Goal: Task Accomplishment & Management: Use online tool/utility

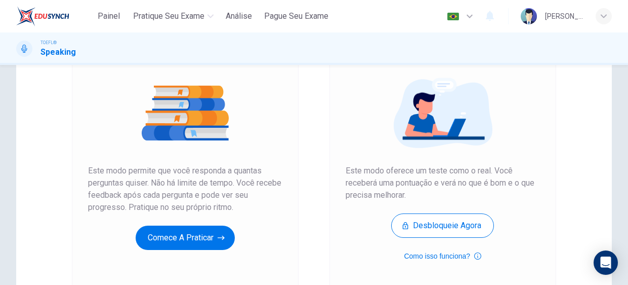
scroll to position [100, 0]
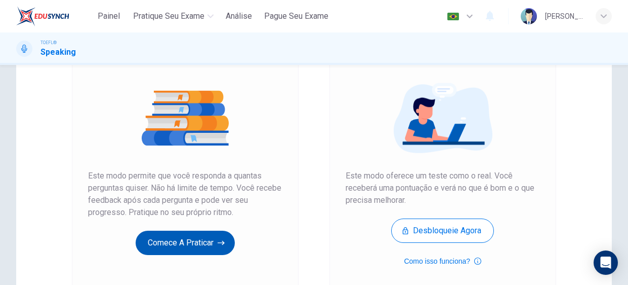
click at [188, 246] on button "Comece a praticar" at bounding box center [185, 242] width 99 height 24
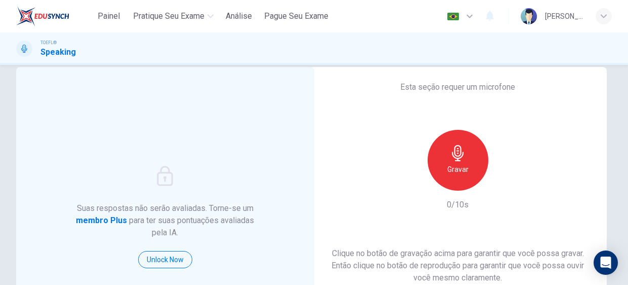
scroll to position [15, 0]
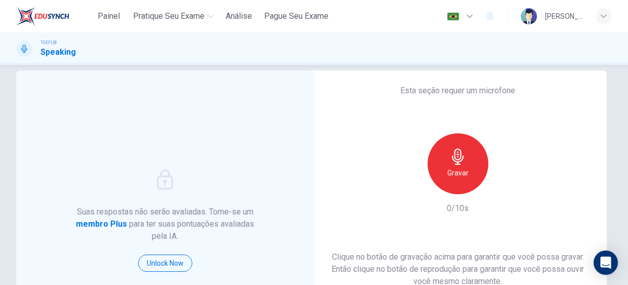
click at [465, 157] on icon "button" at bounding box center [458, 156] width 16 height 16
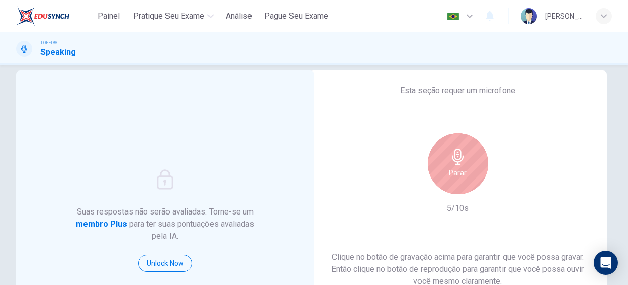
click at [465, 157] on icon "button" at bounding box center [458, 156] width 16 height 16
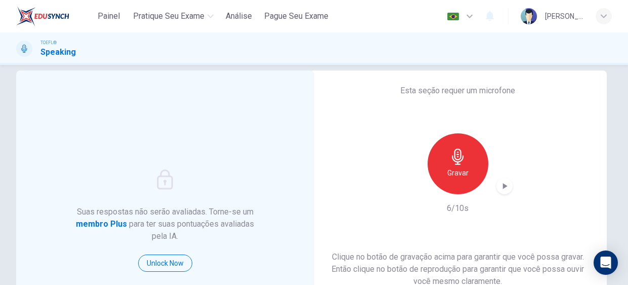
click at [504, 182] on icon "button" at bounding box center [505, 186] width 10 height 10
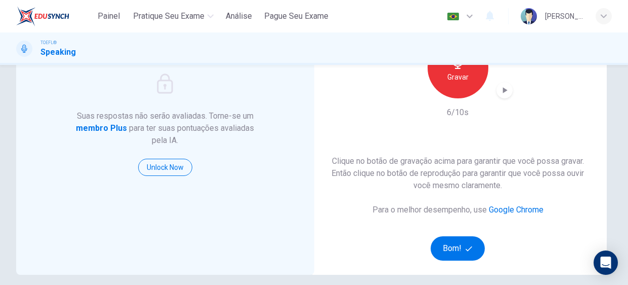
scroll to position [111, 0]
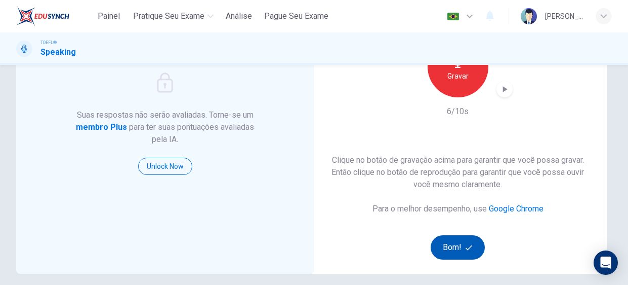
click at [471, 242] on button "Bom!" at bounding box center [458, 247] width 54 height 24
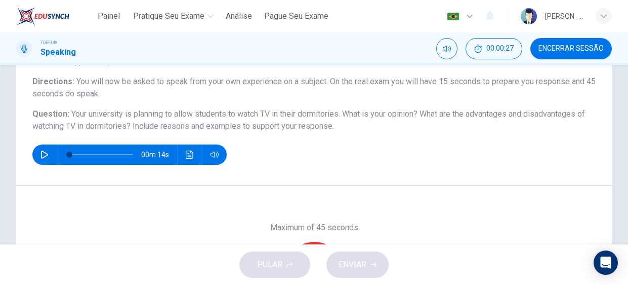
scroll to position [77, 0]
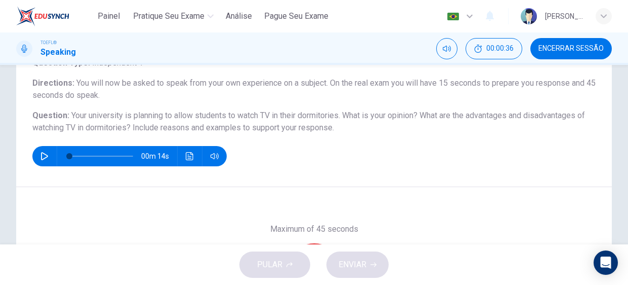
click at [49, 156] on button "button" at bounding box center [44, 156] width 16 height 20
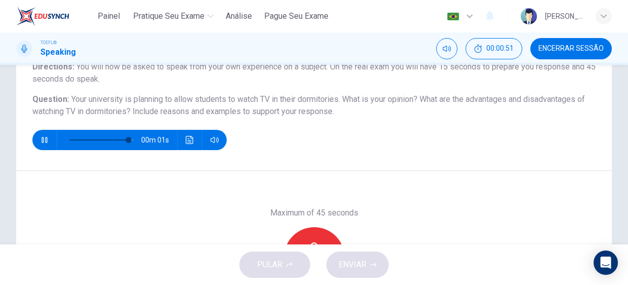
type input "0"
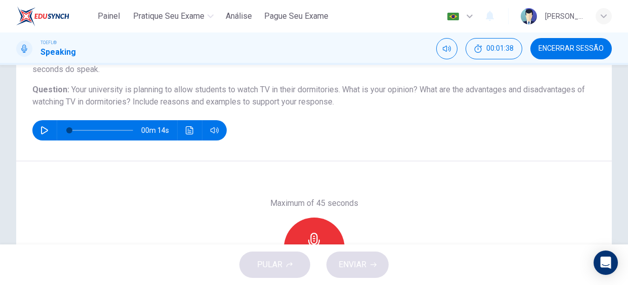
scroll to position [104, 0]
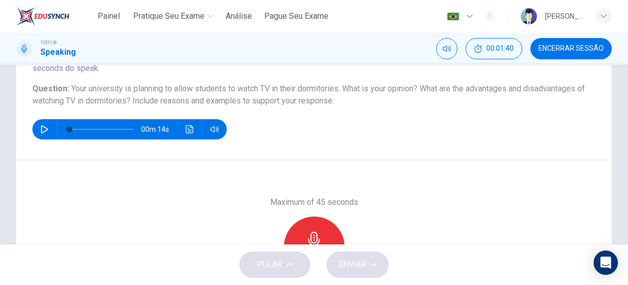
click at [305, 226] on div "Gravar" at bounding box center [314, 246] width 61 height 61
click at [325, 236] on div "Parar" at bounding box center [314, 246] width 61 height 61
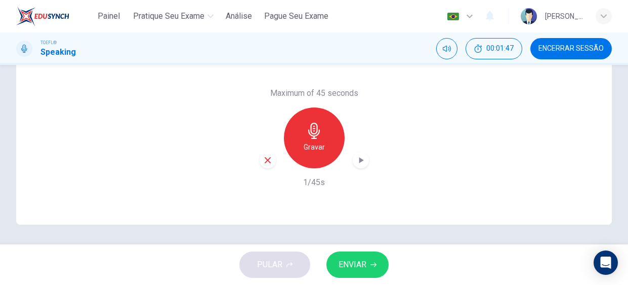
click at [268, 163] on icon "button" at bounding box center [267, 159] width 9 height 9
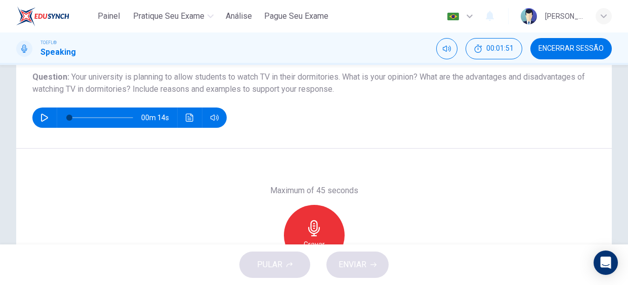
scroll to position [114, 0]
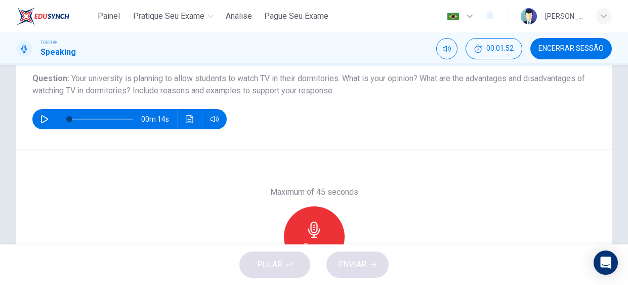
click at [322, 212] on div "Gravar" at bounding box center [314, 236] width 61 height 61
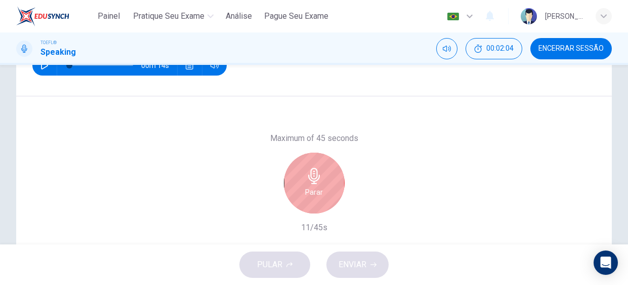
click at [284, 183] on div "Parar" at bounding box center [314, 182] width 61 height 61
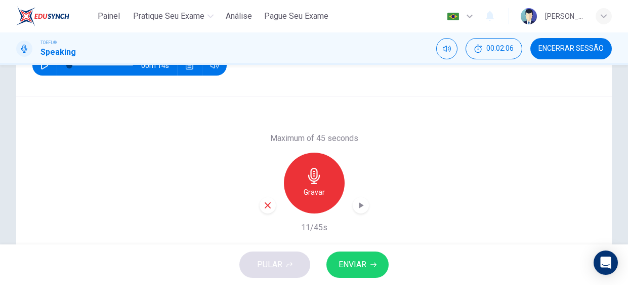
click at [268, 204] on icon "button" at bounding box center [268, 205] width 6 height 6
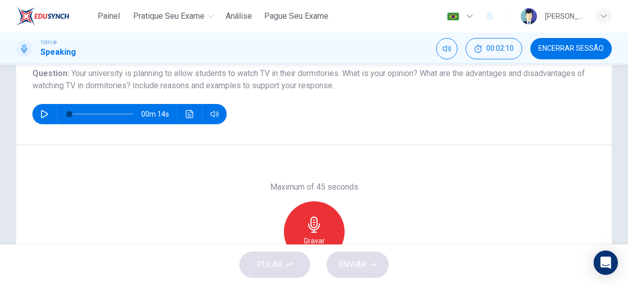
scroll to position [118, 0]
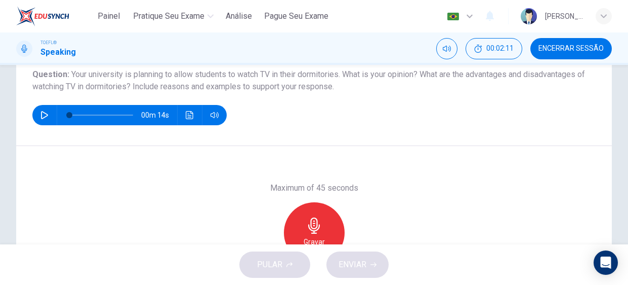
click at [300, 239] on div "Gravar" at bounding box center [314, 232] width 61 height 61
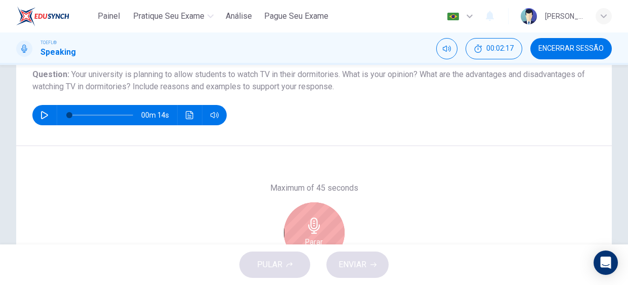
click at [300, 239] on div "Parar" at bounding box center [314, 232] width 61 height 61
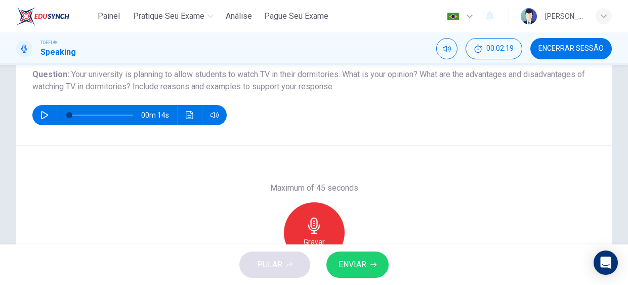
scroll to position [148, 0]
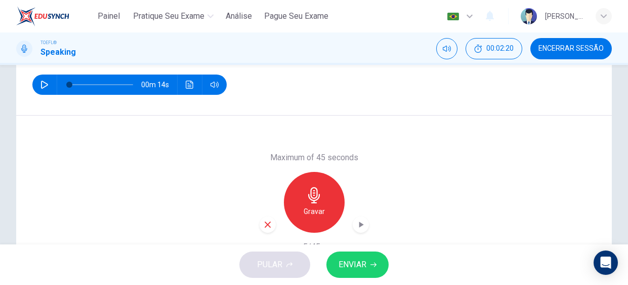
click at [264, 224] on icon "button" at bounding box center [267, 224] width 9 height 9
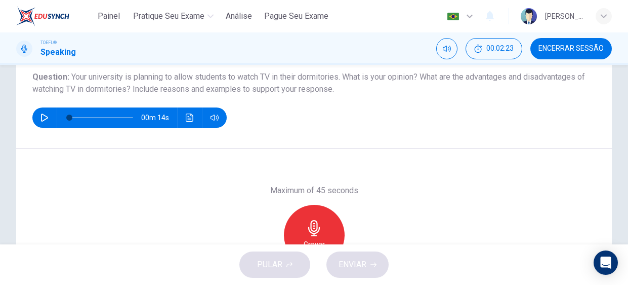
scroll to position [112, 0]
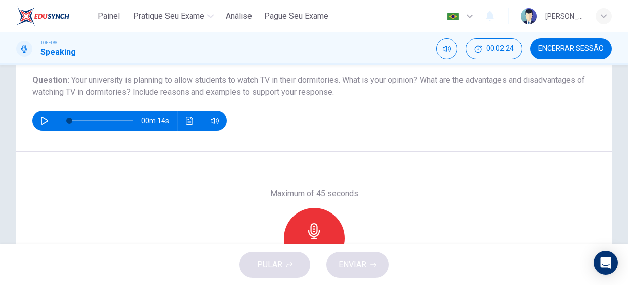
click at [321, 230] on icon "button" at bounding box center [314, 231] width 16 height 16
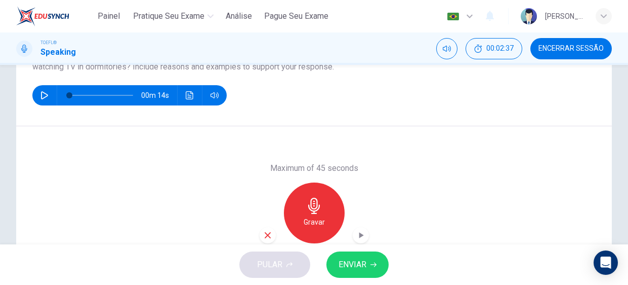
scroll to position [154, 0]
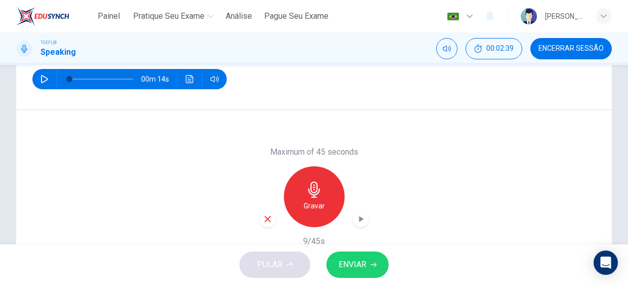
click at [266, 218] on icon "button" at bounding box center [267, 218] width 9 height 9
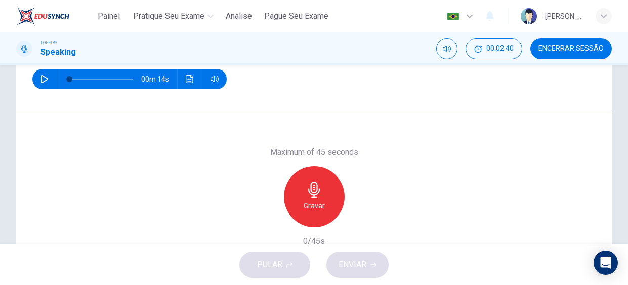
click at [319, 206] on h6 "Gravar" at bounding box center [314, 205] width 21 height 12
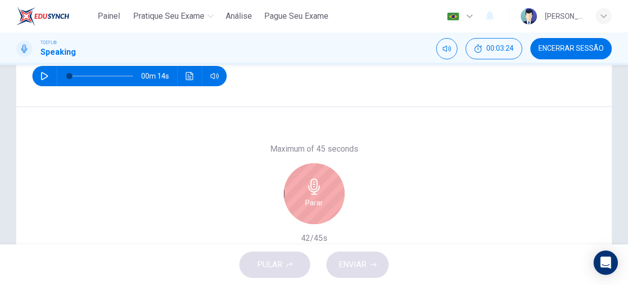
scroll to position [158, 0]
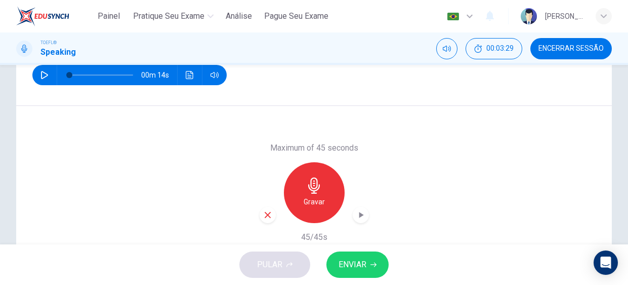
click at [357, 214] on icon "button" at bounding box center [361, 215] width 10 height 10
click at [367, 259] on button "ENVIAR" at bounding box center [358, 264] width 62 height 26
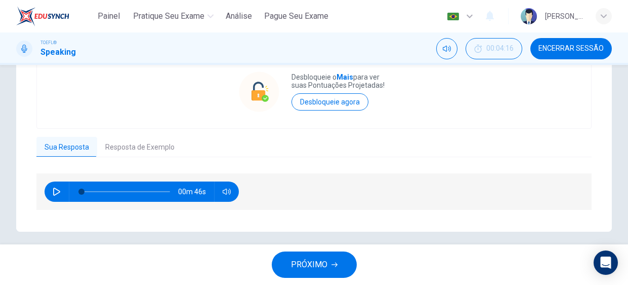
scroll to position [256, 0]
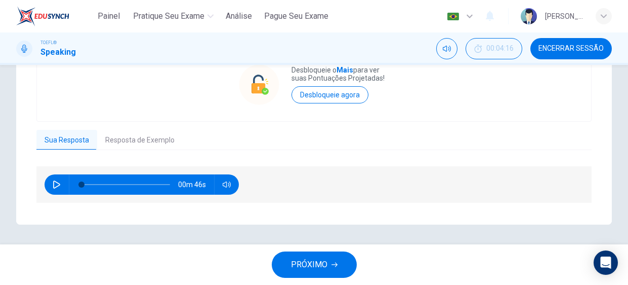
click at [145, 139] on button "Resposta de Exemplo" at bounding box center [140, 140] width 86 height 21
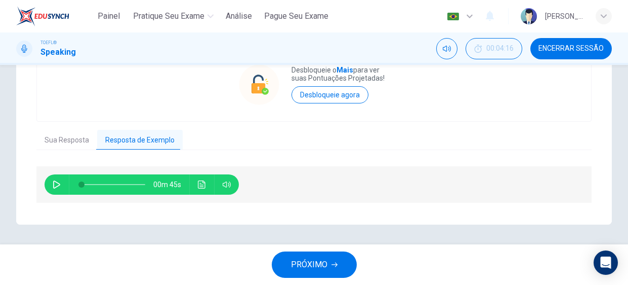
click at [54, 185] on icon "button" at bounding box center [57, 184] width 8 height 8
click at [199, 189] on button "Clique para ver a transcrição do áudio" at bounding box center [202, 184] width 16 height 20
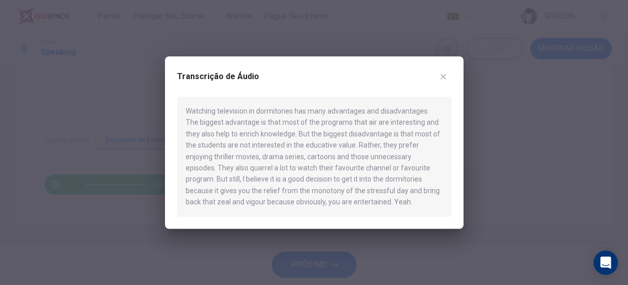
type input "0"
drag, startPoint x: 345, startPoint y: 147, endPoint x: 358, endPoint y: 147, distance: 13.7
click at [358, 147] on div "Watching television in dormitories has many advantages and disadvantages. The b…" at bounding box center [314, 156] width 274 height 119
click at [447, 76] on icon "button" at bounding box center [443, 76] width 8 height 8
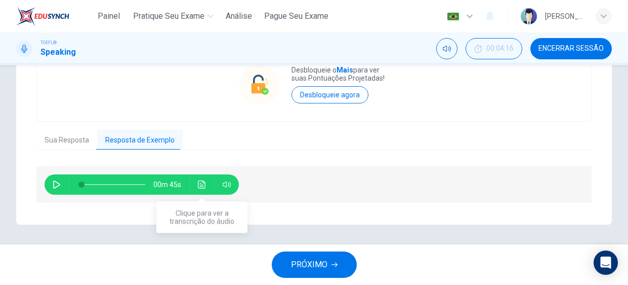
click at [199, 191] on button "Clique para ver a transcrição do áudio" at bounding box center [202, 184] width 16 height 20
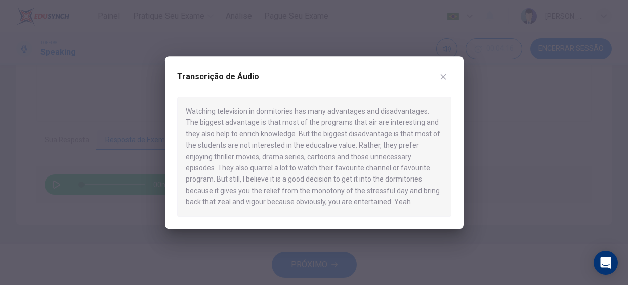
click at [444, 79] on icon "button" at bounding box center [443, 76] width 8 height 8
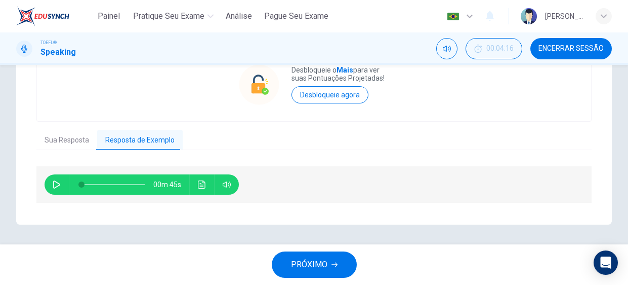
click at [301, 258] on span "PRÓXIMO" at bounding box center [309, 264] width 36 height 14
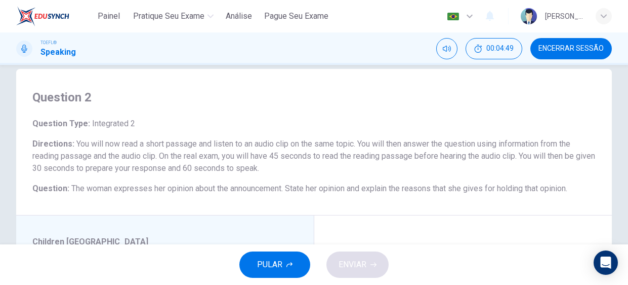
scroll to position [14, 0]
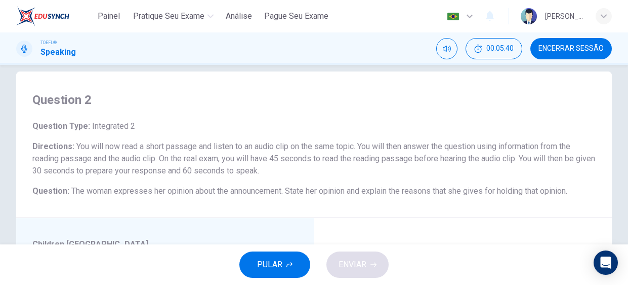
click at [575, 53] on button "Encerrar Sessão" at bounding box center [572, 48] width 82 height 21
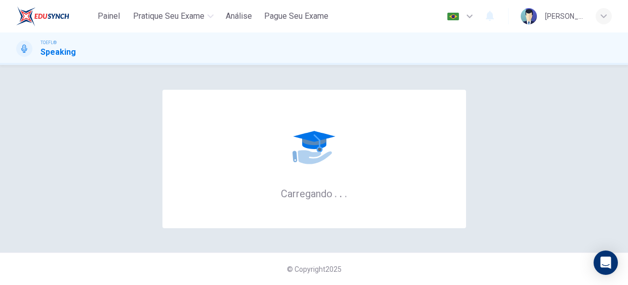
scroll to position [0, 0]
